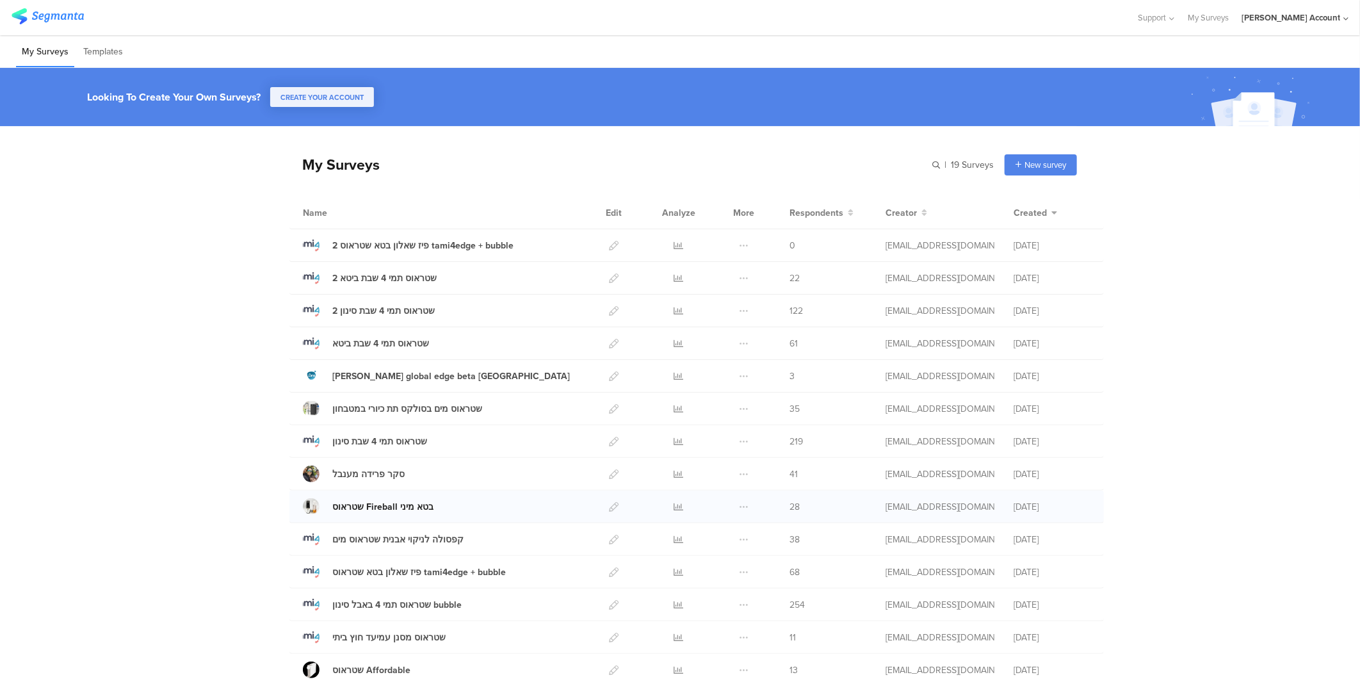
click at [369, 504] on div "שטראוס Fireball בטא מיני" at bounding box center [382, 506] width 101 height 13
click at [674, 506] on icon at bounding box center [679, 507] width 10 height 10
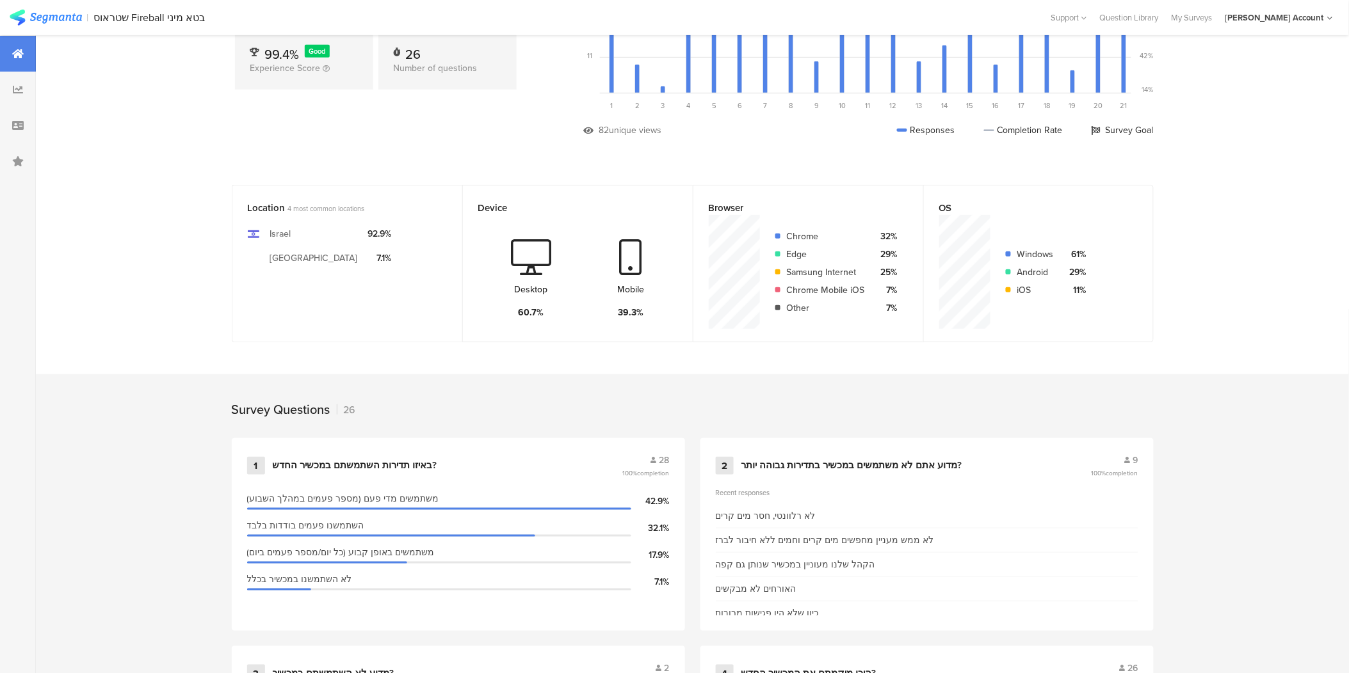
scroll to position [213, 0]
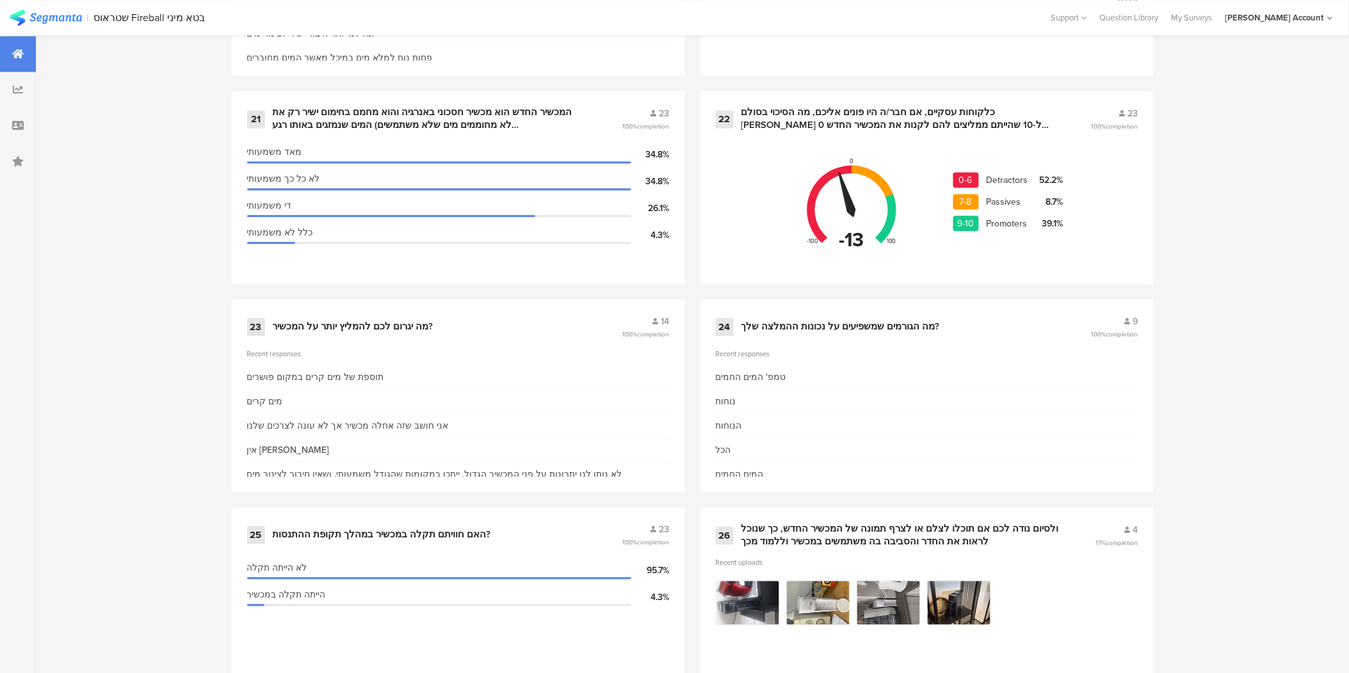
scroll to position [2653, 0]
